Goal: Subscribe to service/newsletter

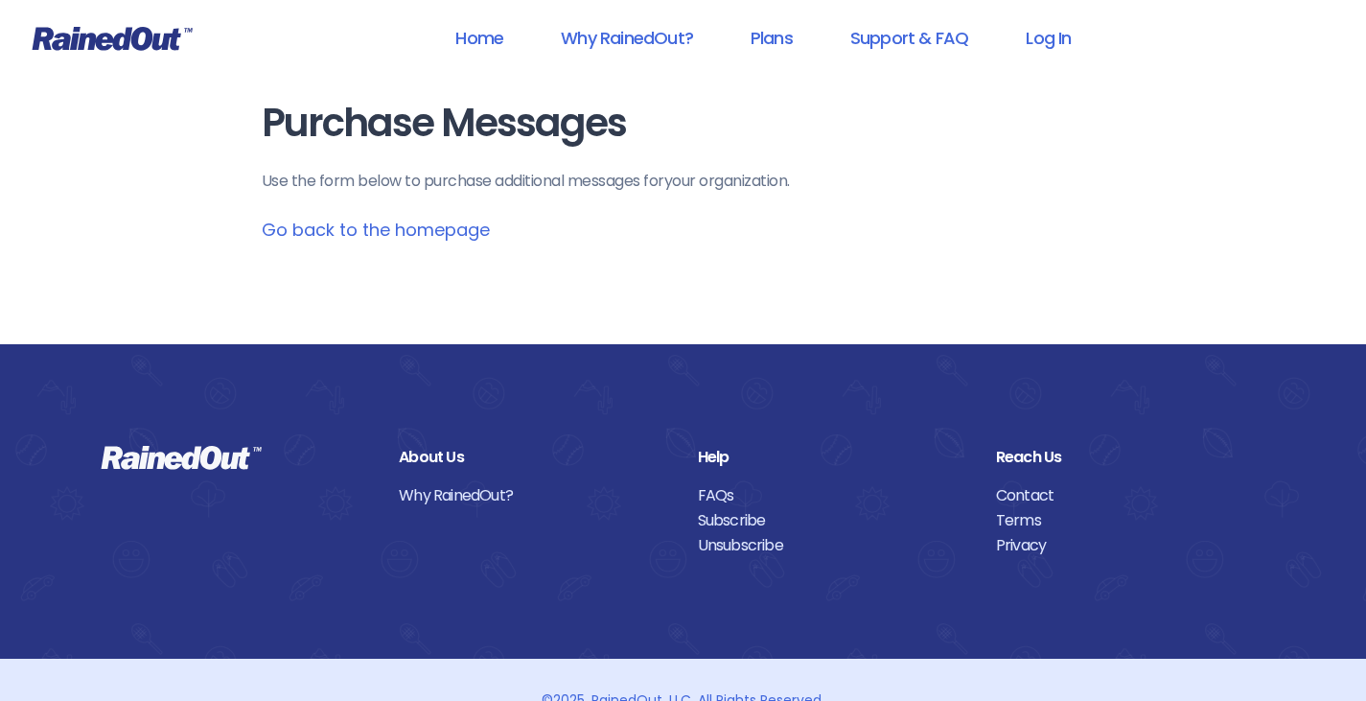
click at [370, 225] on link "Go back to the homepage" at bounding box center [376, 230] width 228 height 24
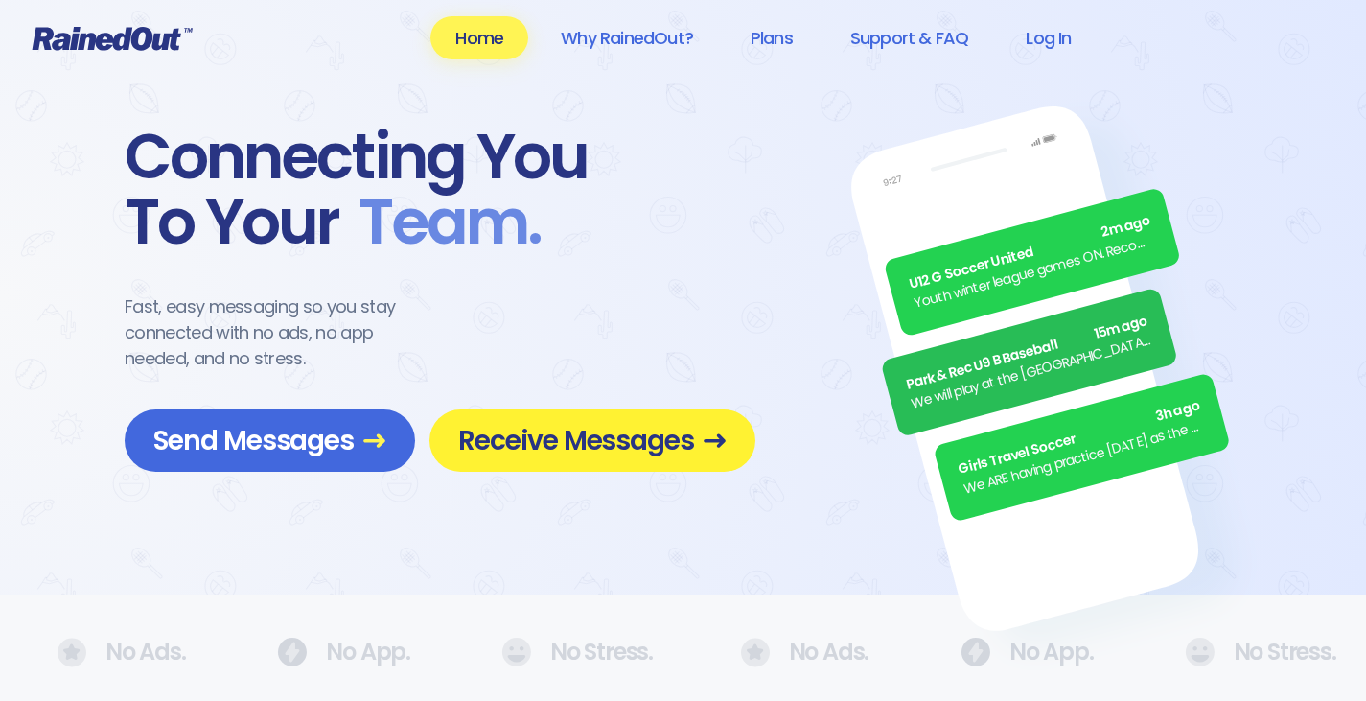
click at [589, 455] on span "Receive Messages" at bounding box center [592, 441] width 268 height 34
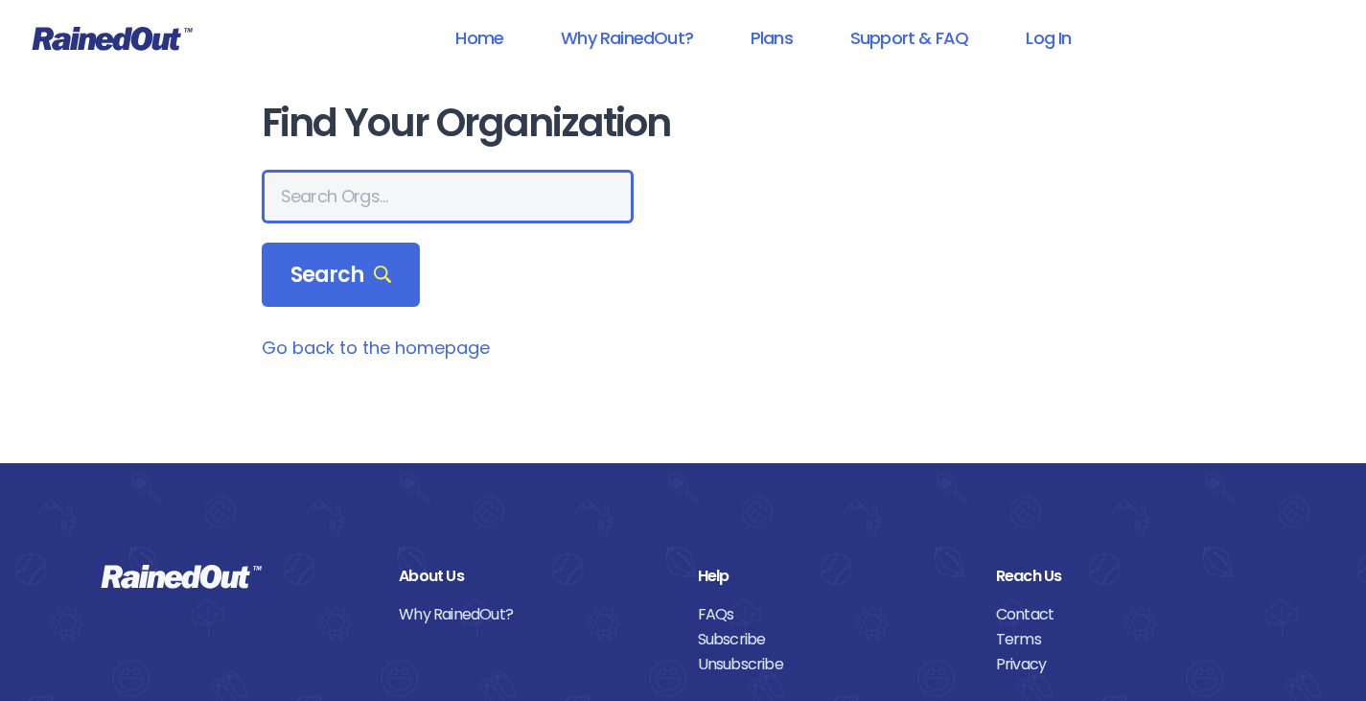
click at [431, 210] on input "text" at bounding box center [448, 197] width 372 height 54
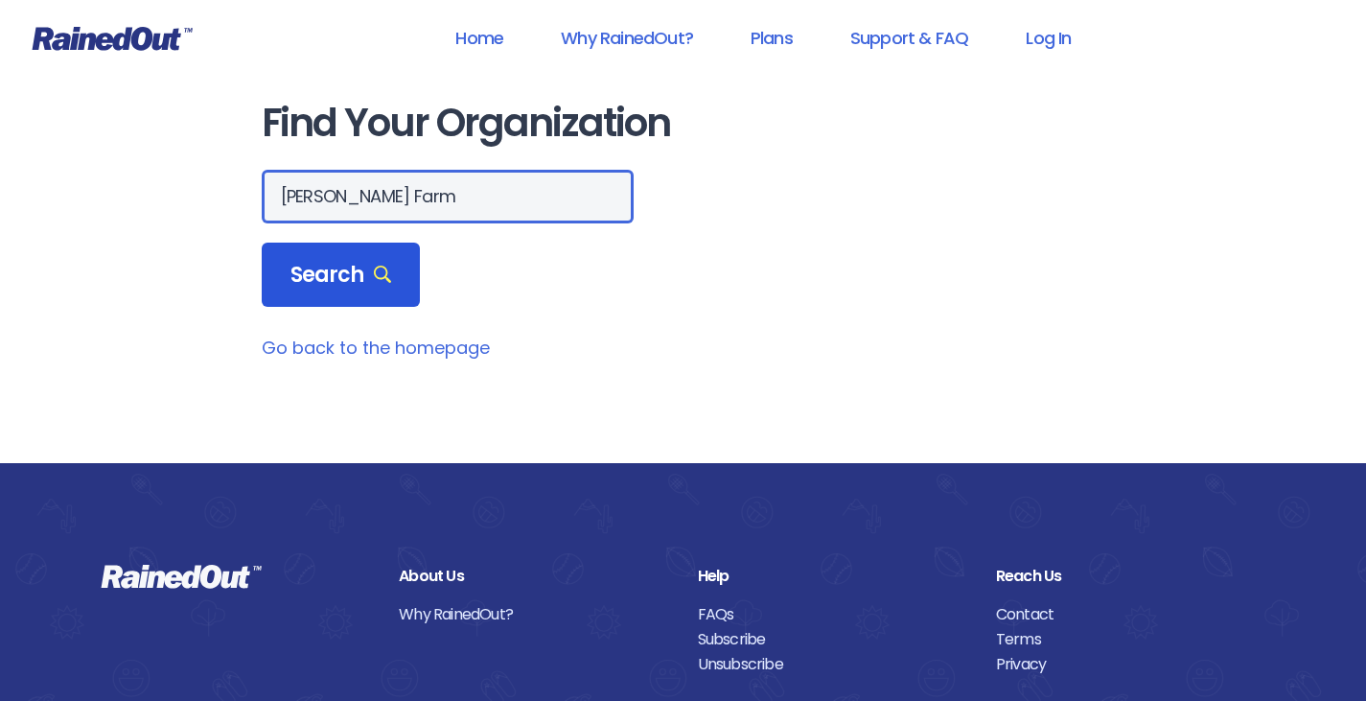
type input "[PERSON_NAME] Farm"
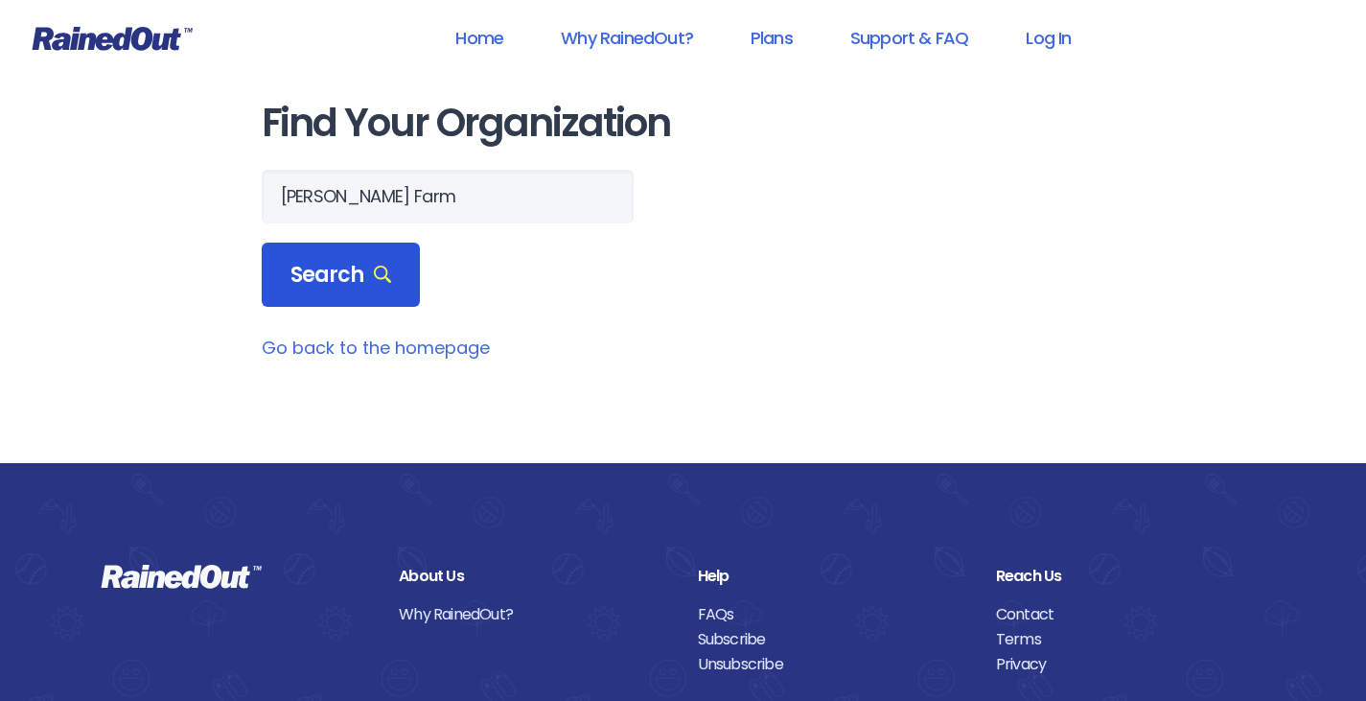
click at [343, 273] on span "Search" at bounding box center [342, 275] width 102 height 27
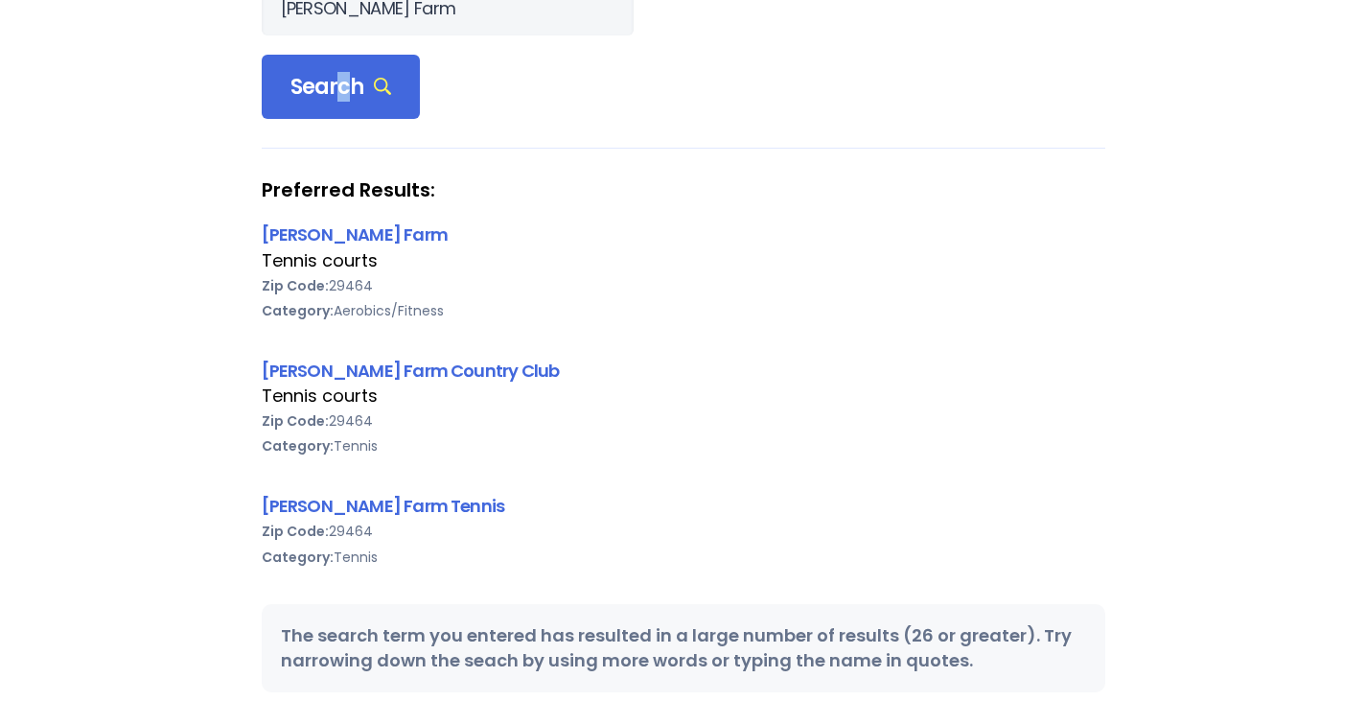
scroll to position [192, 0]
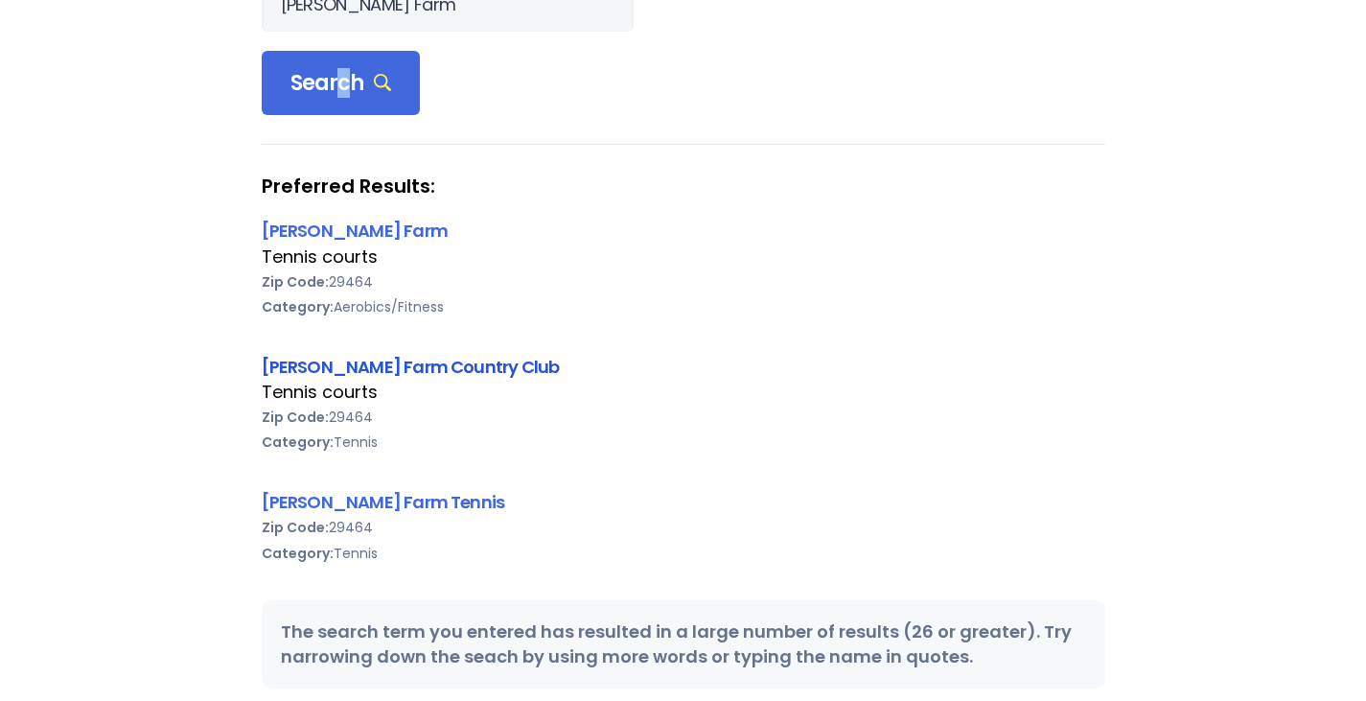
click at [310, 361] on link "[PERSON_NAME] Farm Country Club" at bounding box center [411, 367] width 298 height 24
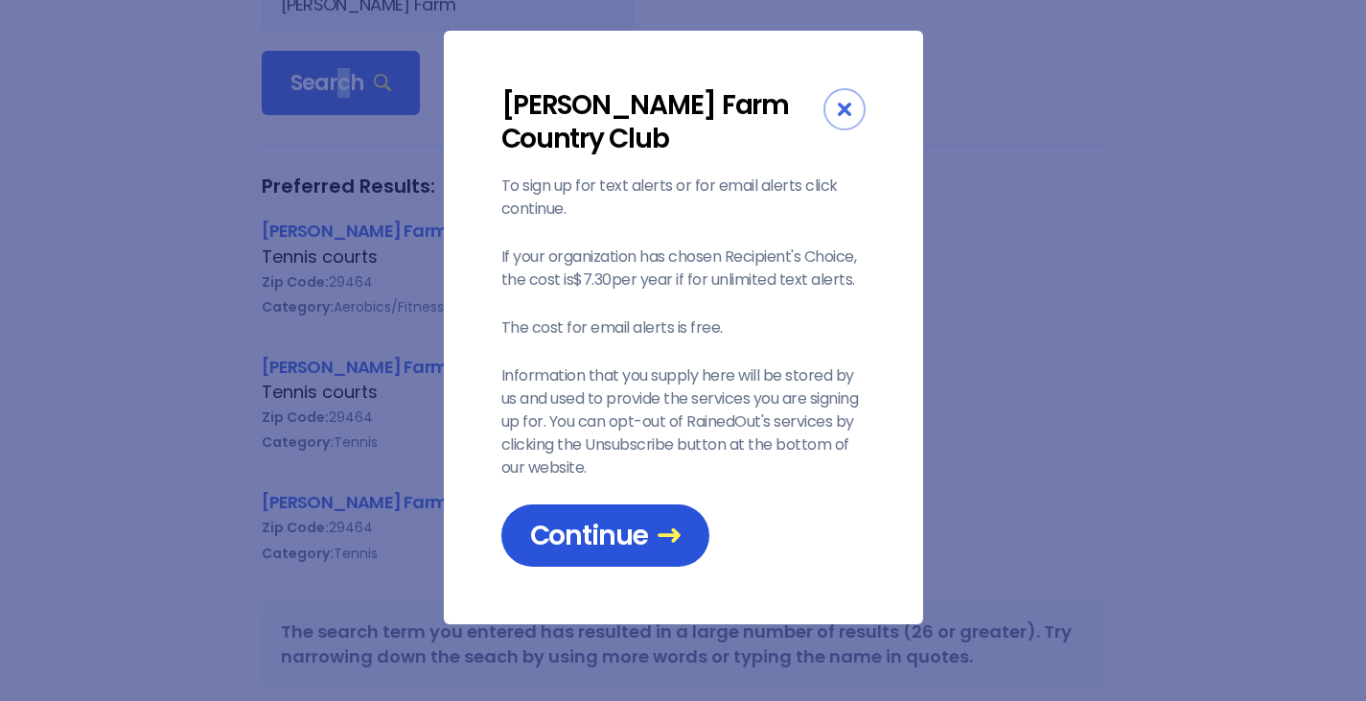
click at [610, 519] on span "Continue" at bounding box center [605, 536] width 151 height 34
